Goal: Task Accomplishment & Management: Manage account settings

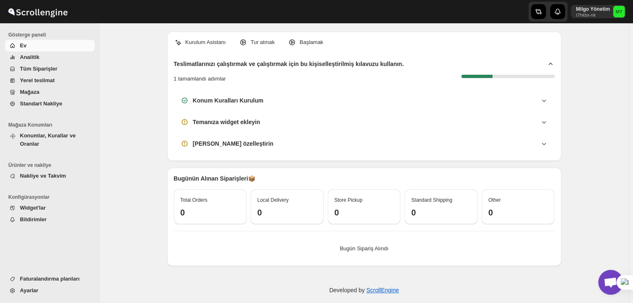
click at [56, 134] on span "Konumlar, Kurallar ve Oranlar" at bounding box center [48, 139] width 56 height 15
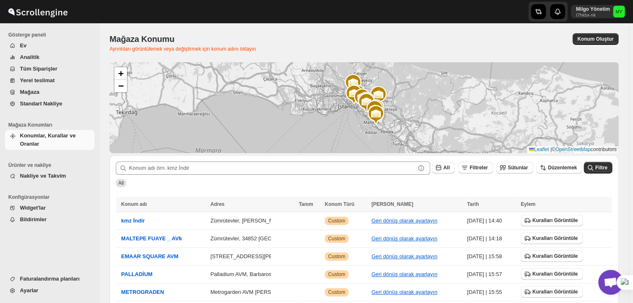
click at [51, 174] on span "Nakliye ve Takvim" at bounding box center [43, 176] width 46 height 6
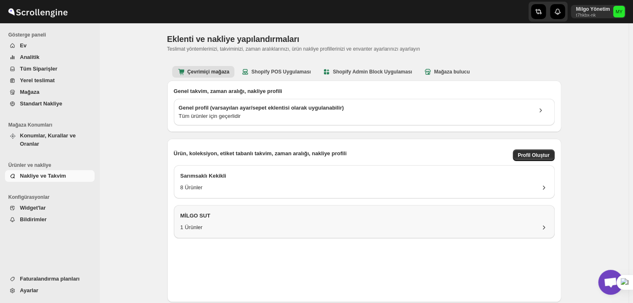
click at [362, 220] on div "MİLGO SUT" at bounding box center [363, 218] width 367 height 12
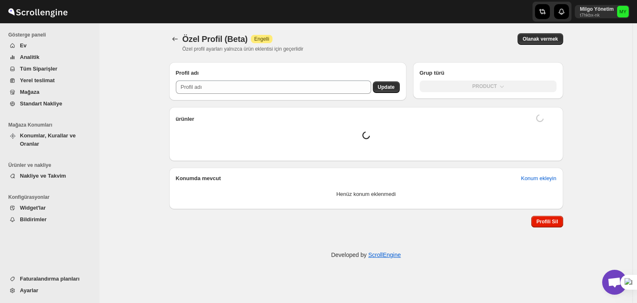
type input "MİLGO SUT"
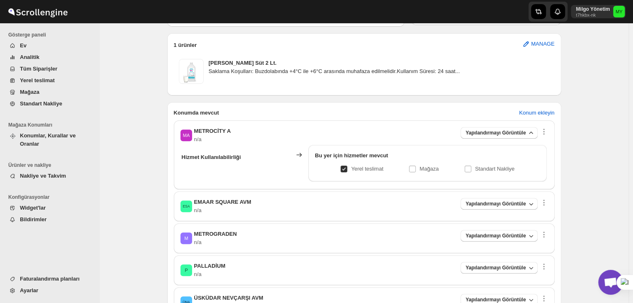
scroll to position [124, 0]
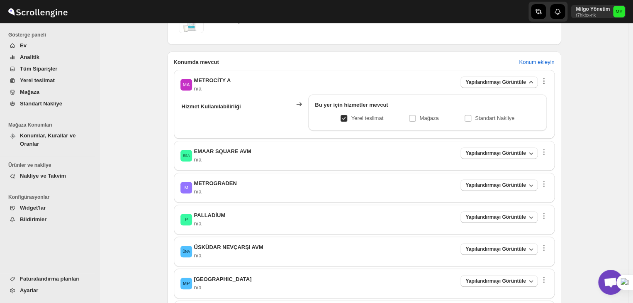
click at [546, 81] on icon "button" at bounding box center [544, 81] width 8 height 8
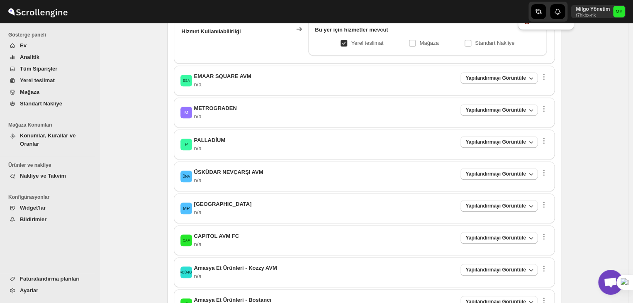
scroll to position [0, 0]
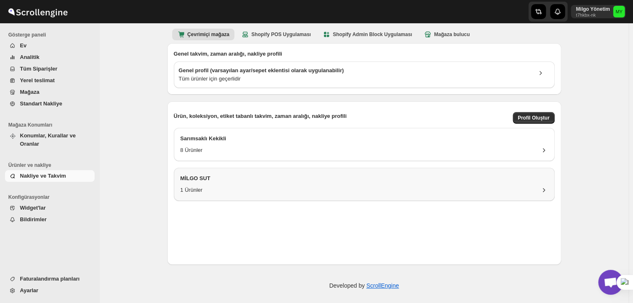
scroll to position [41, 0]
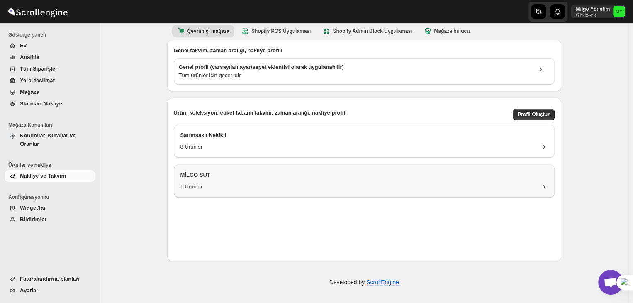
click at [397, 178] on h3 "MİLGO SUT" at bounding box center [363, 175] width 367 height 8
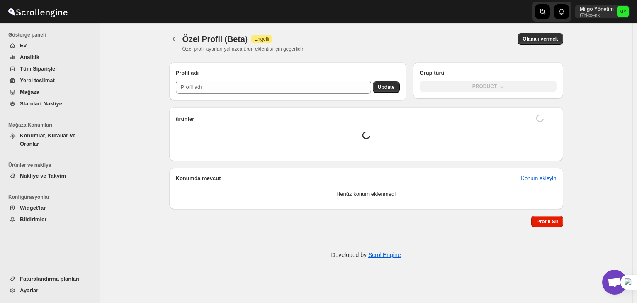
type input "MİLGO SUT"
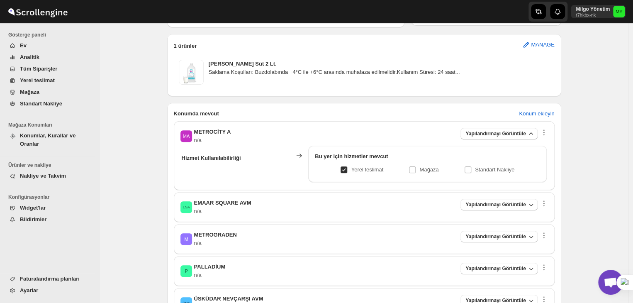
scroll to position [124, 0]
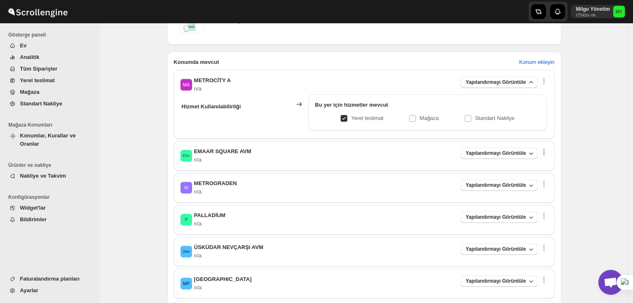
click at [545, 153] on icon "button" at bounding box center [544, 152] width 8 height 8
click at [584, 132] on div "Özel Profil (Beta). This page is ready Özel Profil (Beta) Success Etkinleştiril…" at bounding box center [364, 264] width 529 height 730
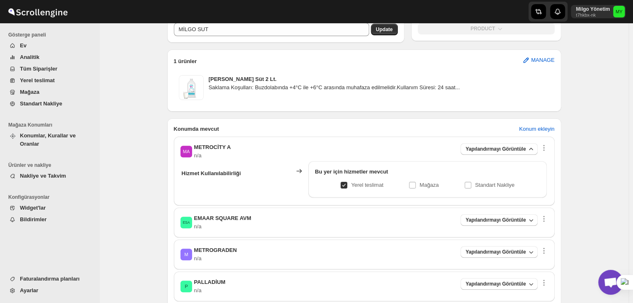
scroll to position [35, 0]
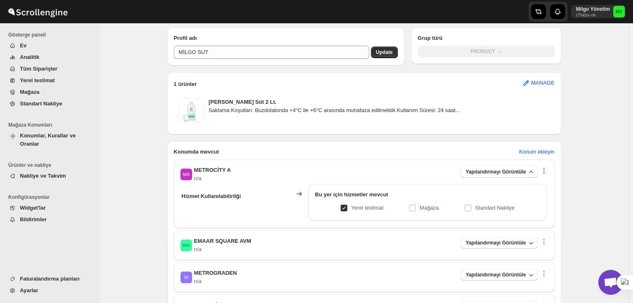
click at [544, 170] on icon "button" at bounding box center [544, 170] width 8 height 8
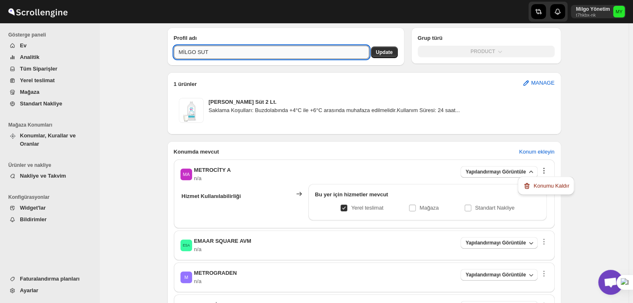
click at [335, 53] on input "MİLGO SUT" at bounding box center [271, 52] width 195 height 13
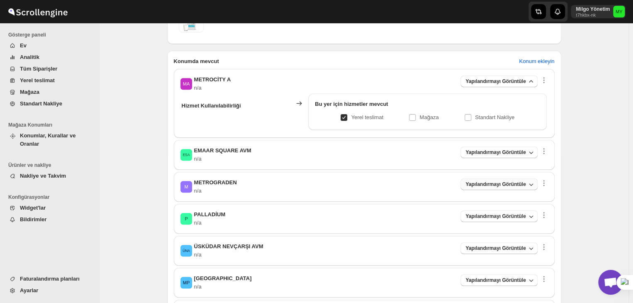
scroll to position [124, 0]
click at [548, 81] on icon "button" at bounding box center [544, 81] width 8 height 8
click at [598, 151] on div "Özel Profil (Beta). This page is ready Özel Profil (Beta) Success Etkinleştiril…" at bounding box center [364, 264] width 529 height 730
drag, startPoint x: 257, startPoint y: 148, endPoint x: 187, endPoint y: 147, distance: 69.7
click at [187, 147] on div "ESA EMAAR SQUARE AVM n/a Yapılandırmayı Görüntüle" at bounding box center [363, 155] width 367 height 17
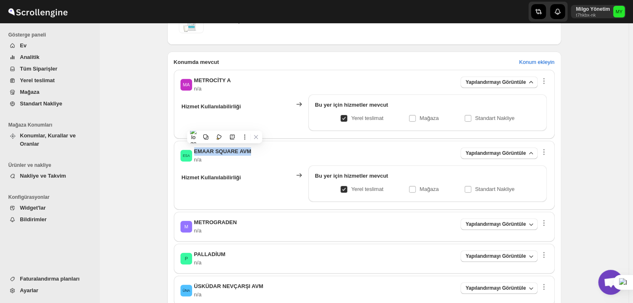
copy span "EMAAR SQUARE AVM"
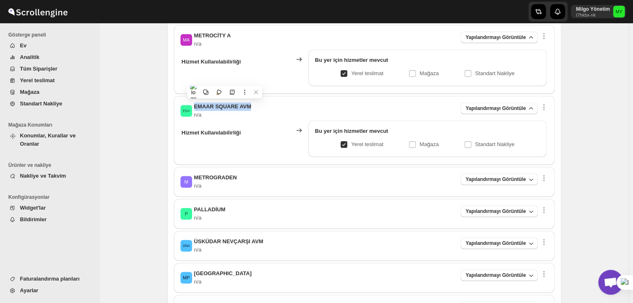
scroll to position [166, 0]
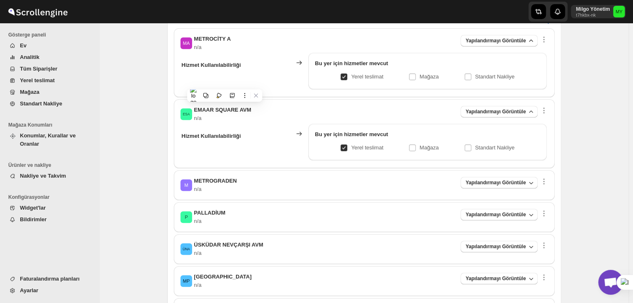
click at [232, 138] on th "Hizmet Kullanılabilirliği" at bounding box center [235, 141] width 109 height 37
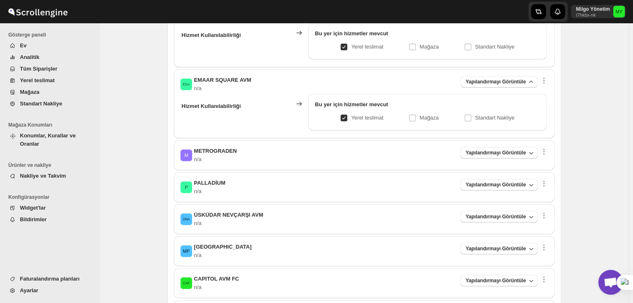
scroll to position [207, 0]
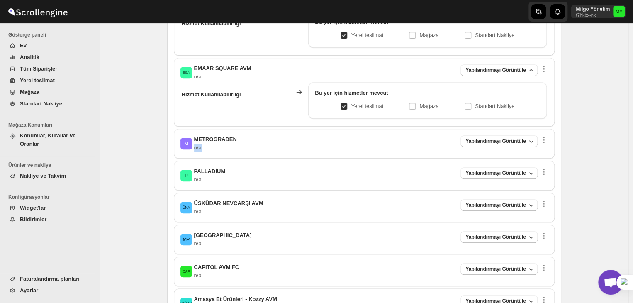
click at [242, 142] on div "M METROGRADEN n/a Yapılandırmayı Görüntüle" at bounding box center [363, 143] width 367 height 17
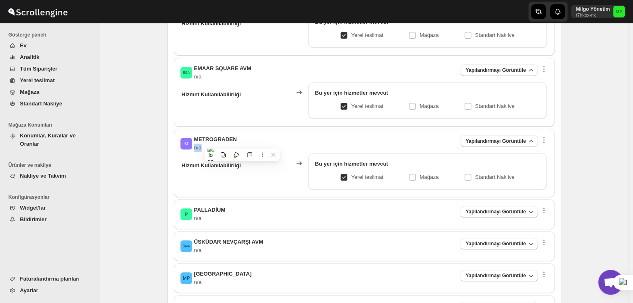
click at [242, 142] on div "M METROGRADEN n/a Yapılandırmayı Görüntüle" at bounding box center [363, 143] width 367 height 17
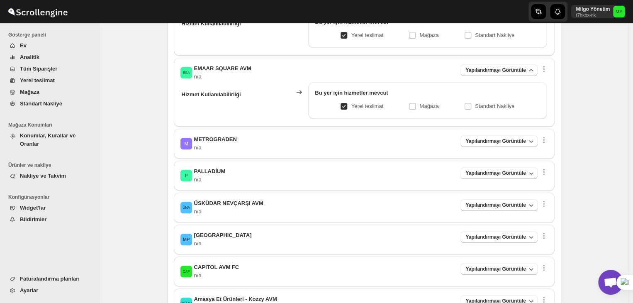
click at [243, 174] on div "P PALLADİUM n/a Yapılandırmayı Görüntüle" at bounding box center [363, 175] width 367 height 17
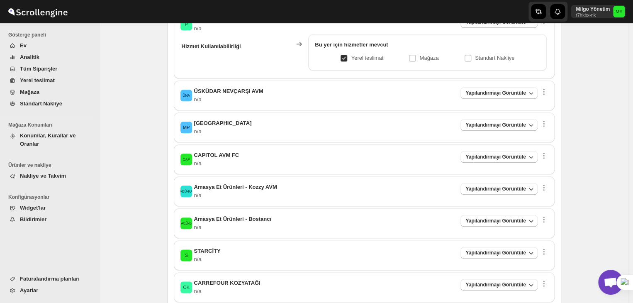
scroll to position [373, 0]
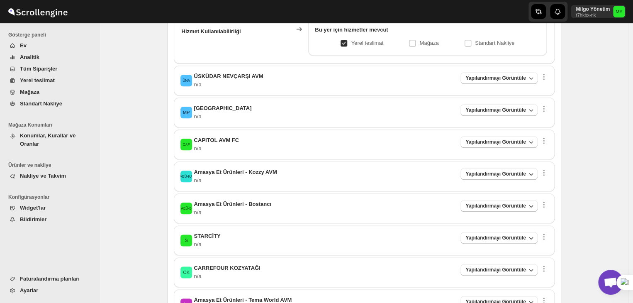
click at [221, 112] on p "n/a" at bounding box center [223, 116] width 58 height 8
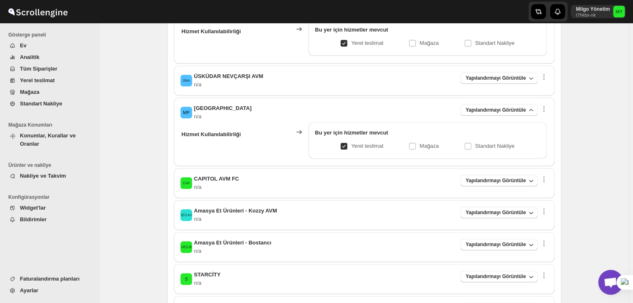
click at [221, 112] on p "n/a" at bounding box center [223, 116] width 58 height 8
click at [216, 109] on span "[GEOGRAPHIC_DATA]" at bounding box center [223, 108] width 58 height 6
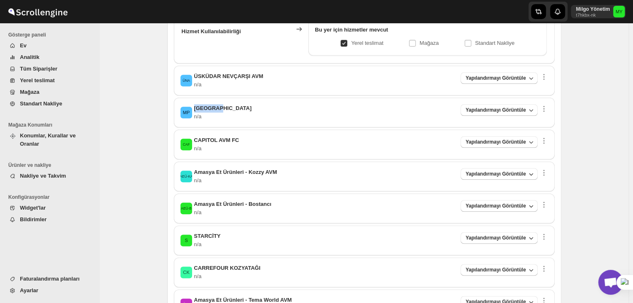
click at [216, 109] on span "[GEOGRAPHIC_DATA]" at bounding box center [223, 108] width 58 height 6
click at [541, 108] on icon "button" at bounding box center [544, 109] width 8 height 8
click at [552, 117] on button "Konumu Kaldır" at bounding box center [545, 122] width 51 height 13
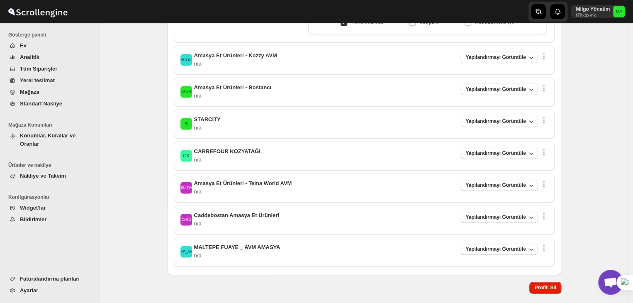
scroll to position [498, 0]
click at [545, 117] on icon "button" at bounding box center [544, 119] width 8 height 8
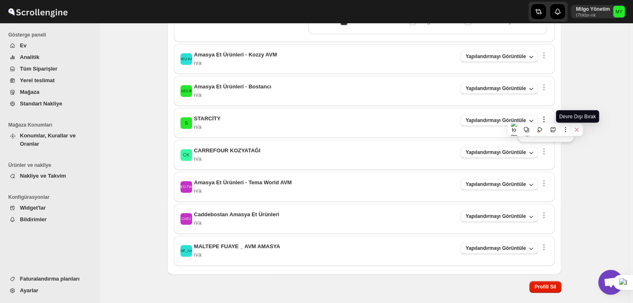
click at [579, 131] on icon at bounding box center [577, 130] width 6 height 6
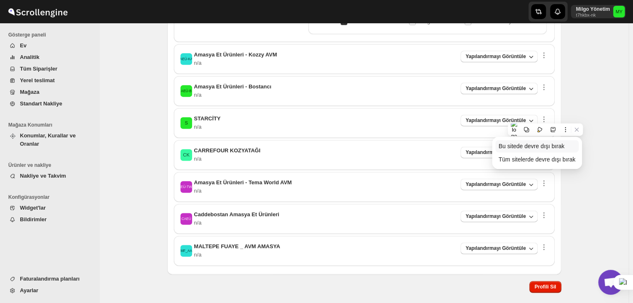
click at [559, 146] on span "Bu sitede devre dışı bırak" at bounding box center [532, 146] width 66 height 7
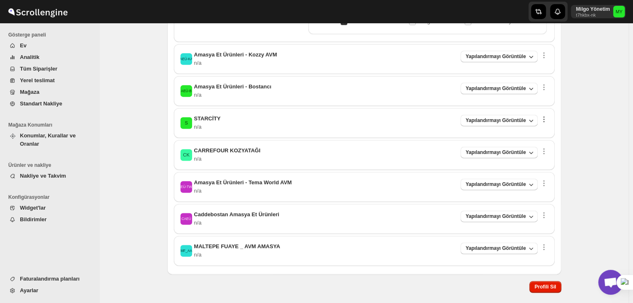
click at [544, 121] on icon "button" at bounding box center [543, 121] width 1 height 1
click at [549, 134] on span "Konumu Kaldır" at bounding box center [551, 133] width 36 height 6
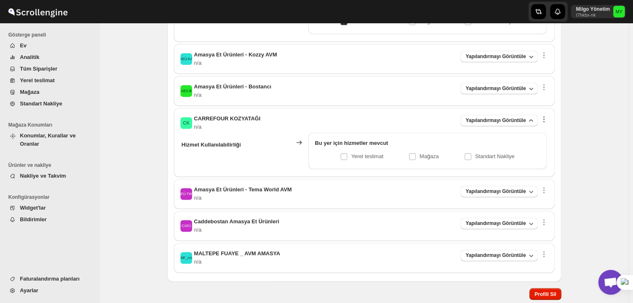
click at [544, 120] on icon "button" at bounding box center [544, 119] width 8 height 8
click at [537, 140] on div "Konumu Kaldır" at bounding box center [546, 133] width 56 height 18
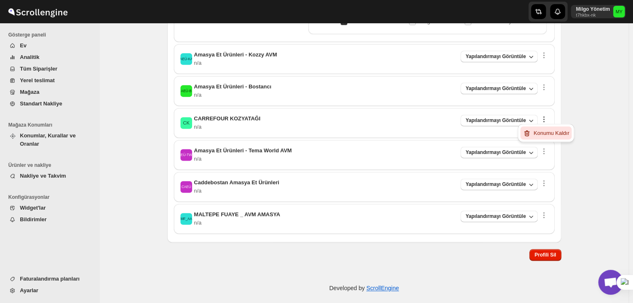
click at [541, 135] on span "Konumu Kaldır" at bounding box center [551, 133] width 36 height 6
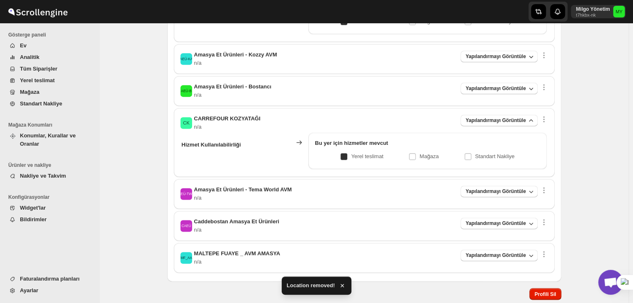
checkbox input "true"
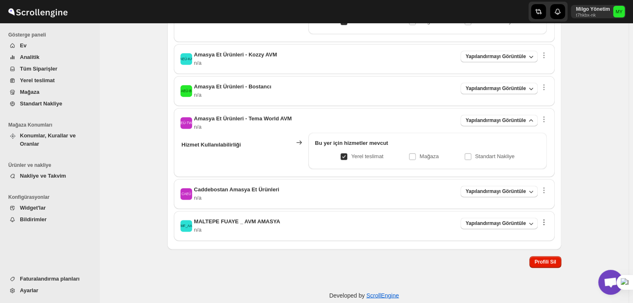
click at [548, 223] on icon "button" at bounding box center [544, 222] width 8 height 8
click at [542, 232] on span "Konumu Kaldır" at bounding box center [551, 235] width 36 height 6
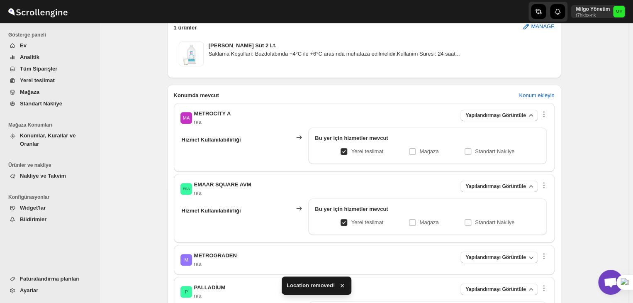
scroll to position [0, 0]
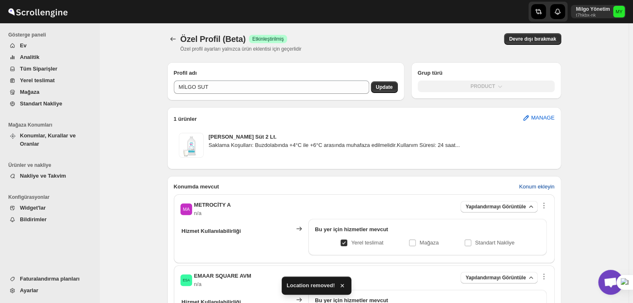
click at [542, 189] on span "Konum ekleyin" at bounding box center [536, 187] width 35 height 8
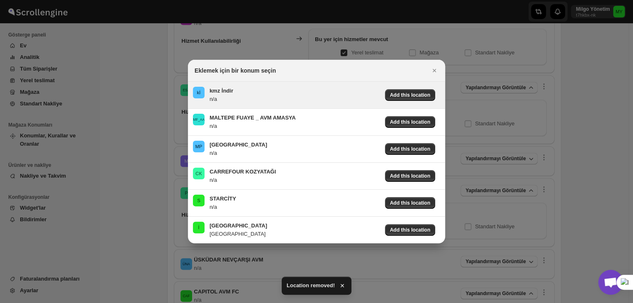
scroll to position [166, 0]
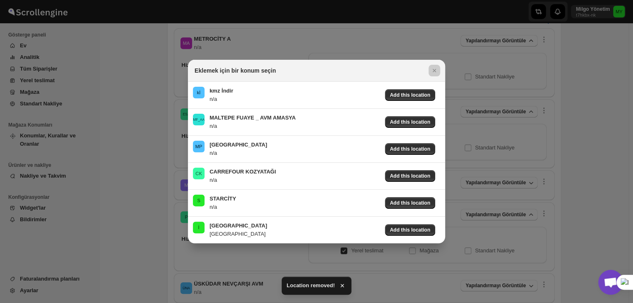
click at [592, 148] on div at bounding box center [316, 151] width 633 height 303
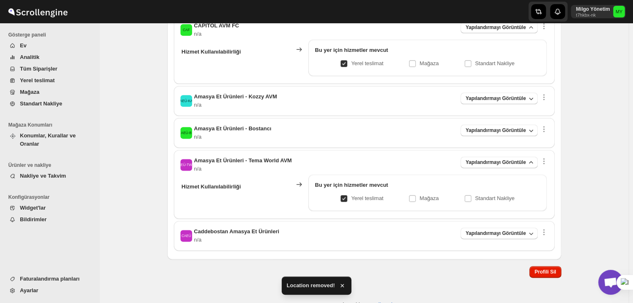
scroll to position [456, 0]
